Goal: Transaction & Acquisition: Purchase product/service

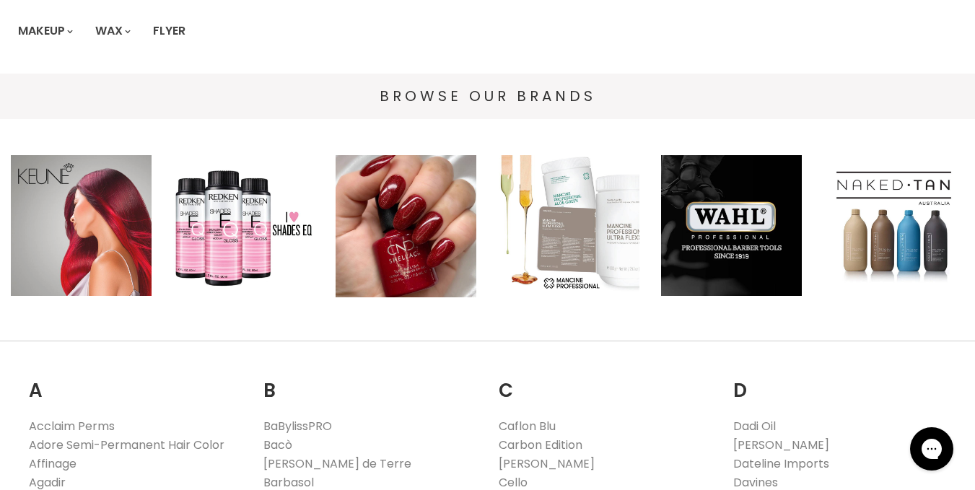
click at [39, 290] on img "Main content" at bounding box center [81, 225] width 141 height 141
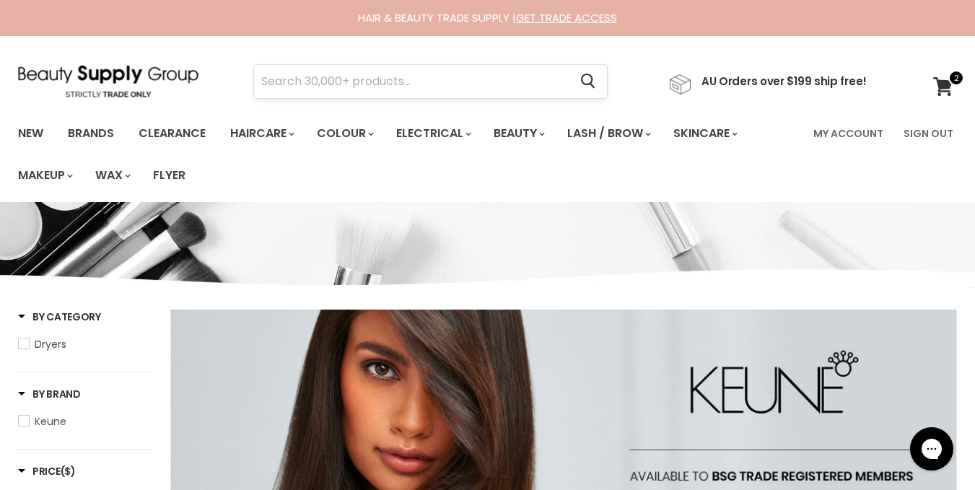
click at [354, 90] on input "Search" at bounding box center [411, 81] width 315 height 33
type input "["
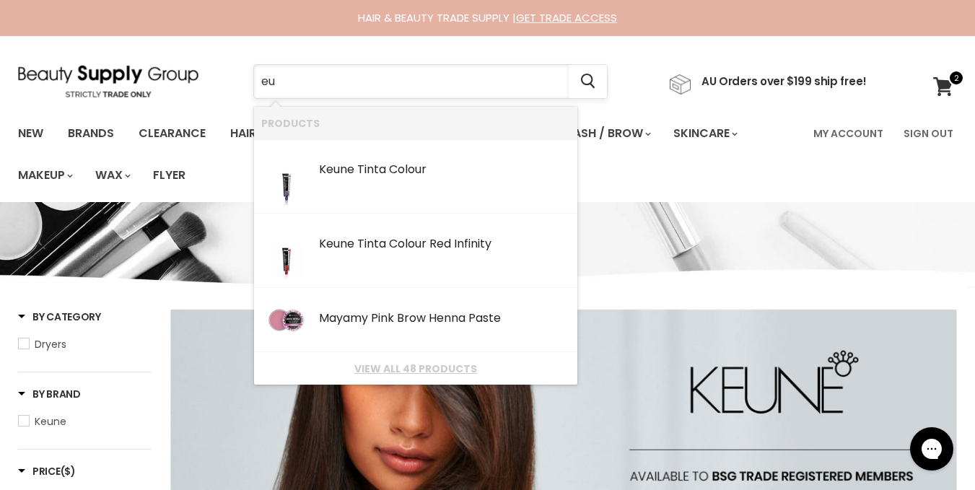
type input "e"
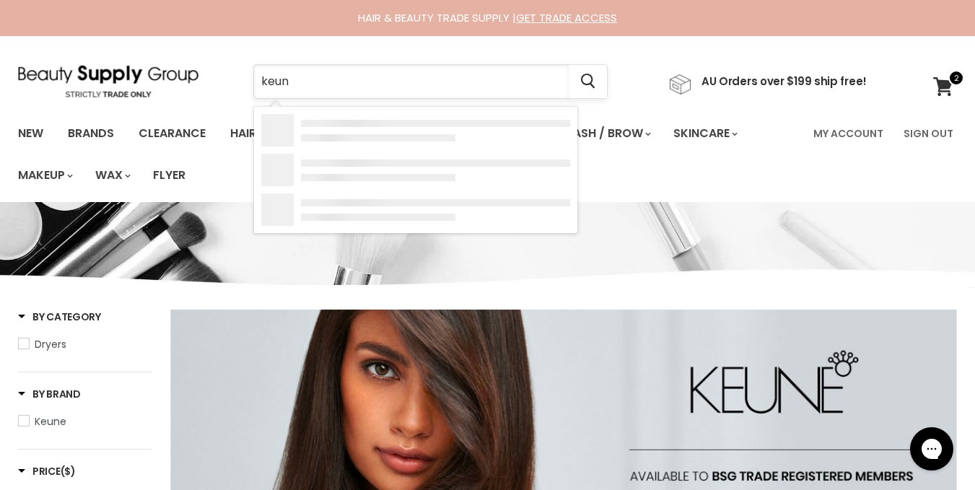
type input "keune"
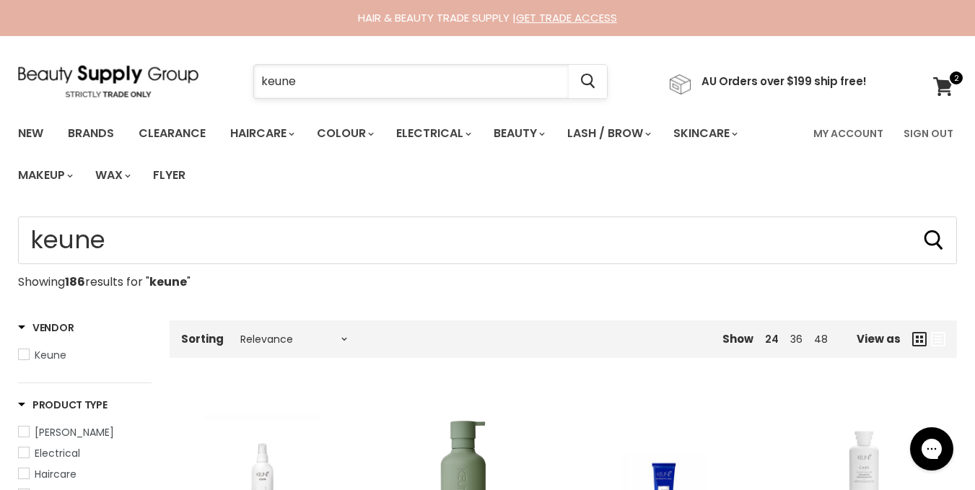
click at [314, 77] on input "keune" at bounding box center [411, 81] width 315 height 33
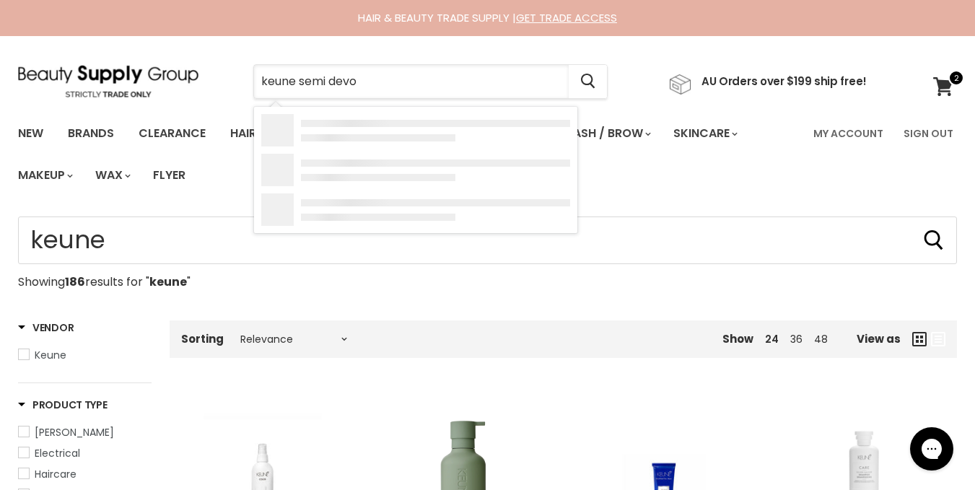
type input "keune semi devop"
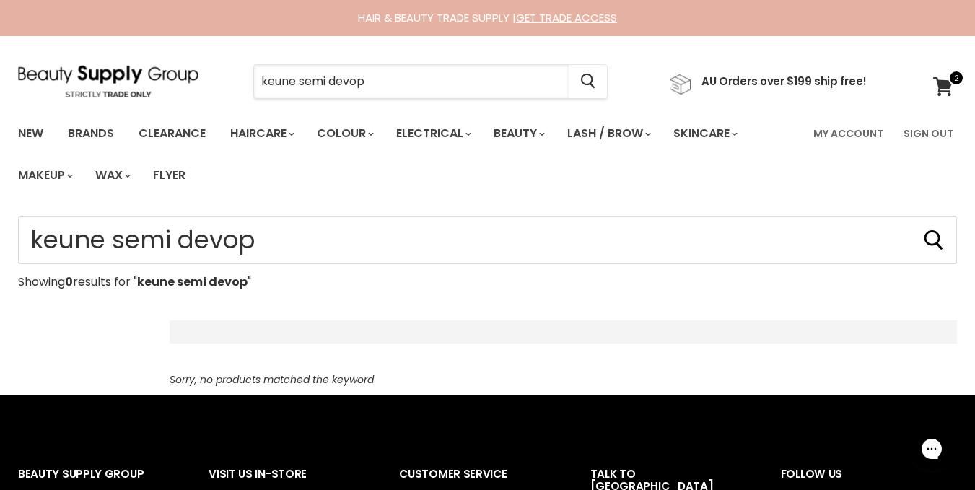
click at [379, 81] on input "keune semi devop" at bounding box center [411, 81] width 315 height 33
